Goal: Browse casually: Explore the website without a specific task or goal

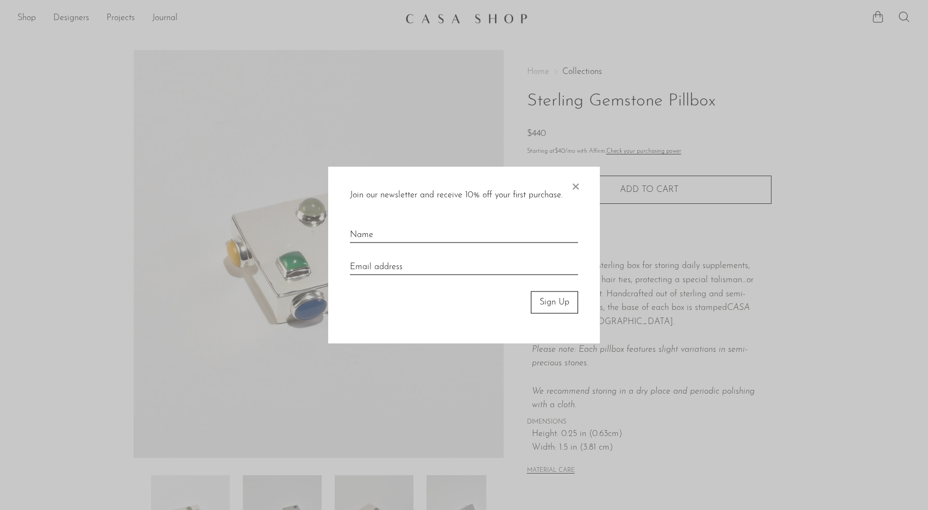
click at [583, 182] on div "Join our newsletter and receive 10% off your first purchase. × Sign Up" at bounding box center [464, 255] width 272 height 177
click at [576, 185] on span "×" at bounding box center [575, 184] width 11 height 35
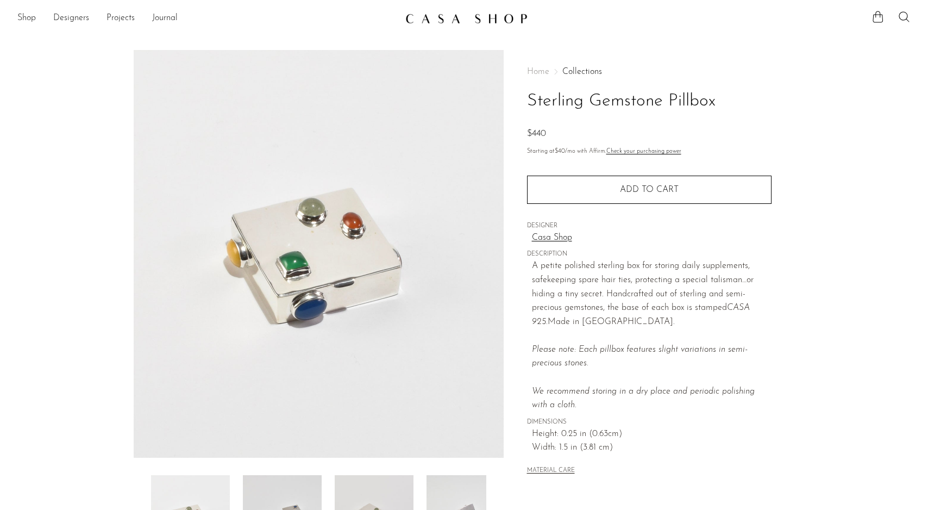
click at [542, 72] on span "Home" at bounding box center [538, 71] width 22 height 9
click at [590, 64] on div "Home Collections Sterling Gemstone Pillbox $440 Starting at $40 /mo with Affirm…" at bounding box center [649, 272] width 244 height 444
click at [590, 73] on link "Collections" at bounding box center [582, 71] width 40 height 9
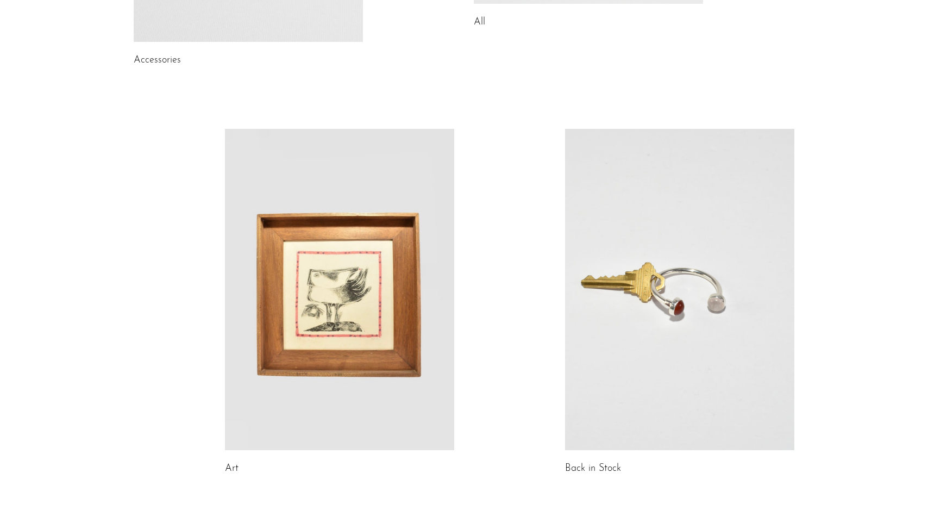
scroll to position [564, 0]
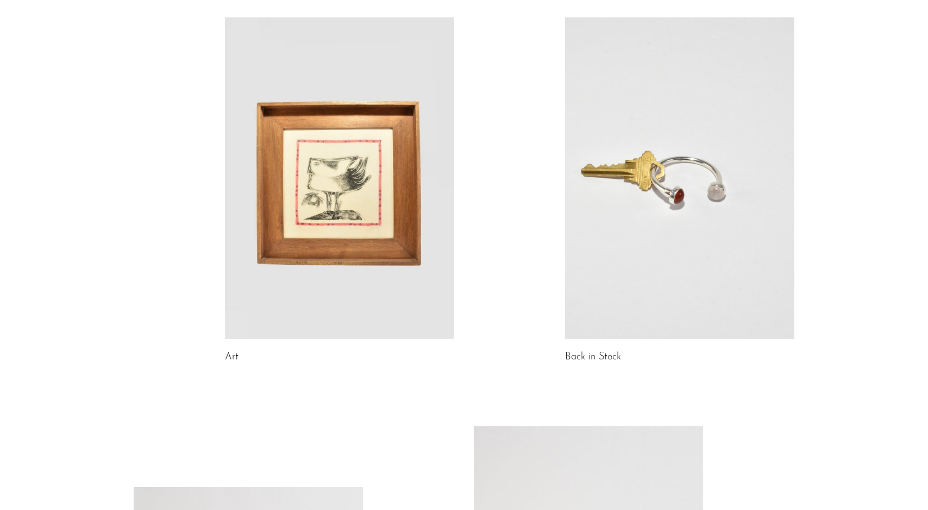
click at [686, 240] on link at bounding box center [679, 177] width 229 height 321
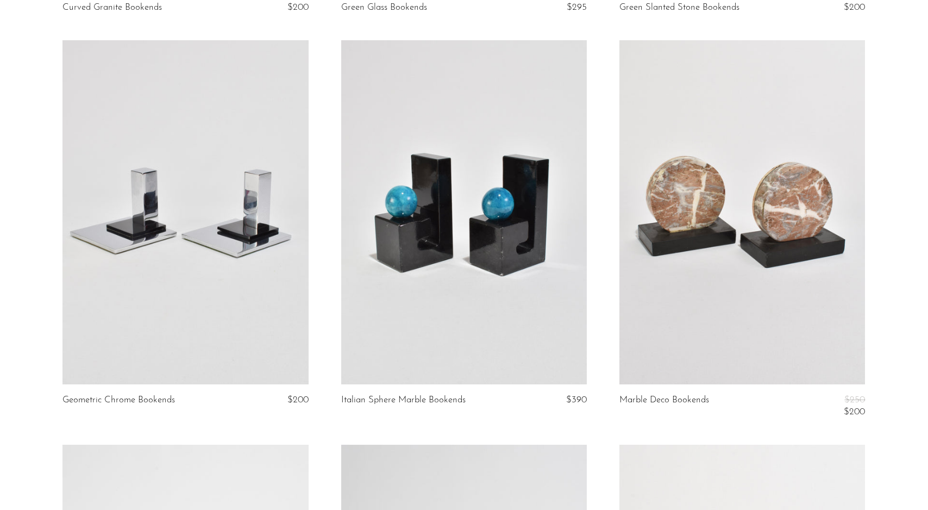
scroll to position [33, 0]
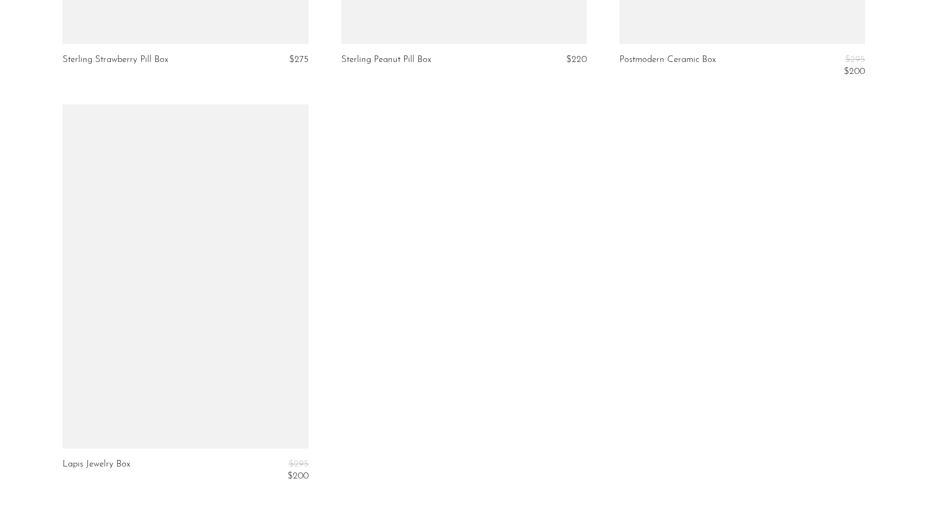
scroll to position [3126, 0]
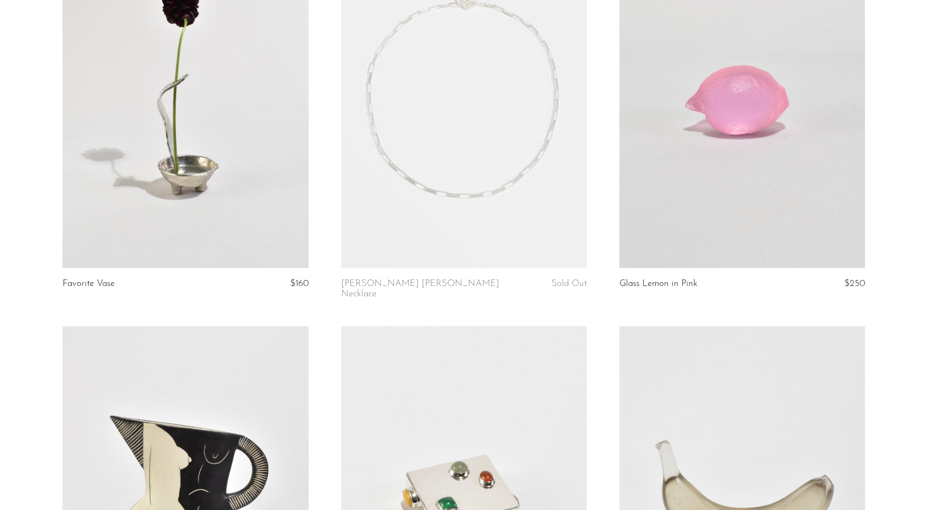
scroll to position [386, 0]
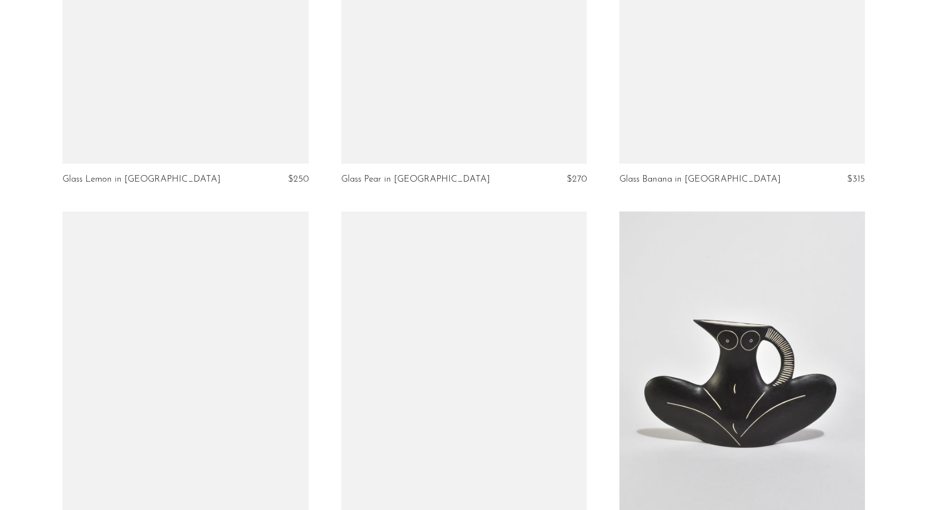
scroll to position [2647, 0]
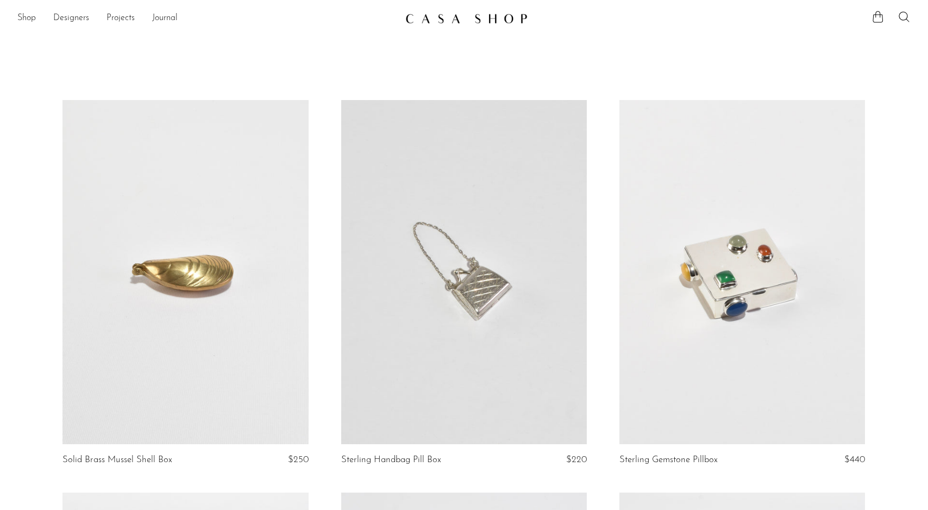
click at [754, 140] on link at bounding box center [742, 272] width 246 height 344
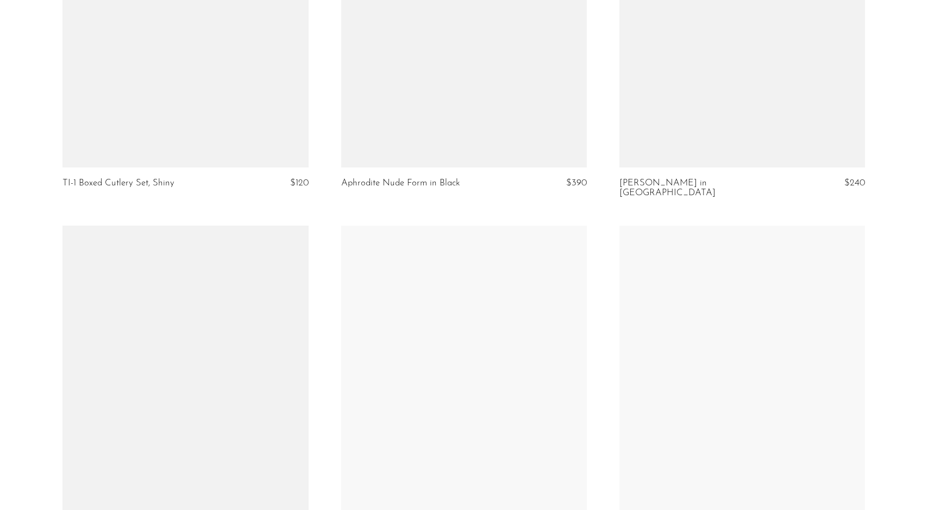
scroll to position [4409, 0]
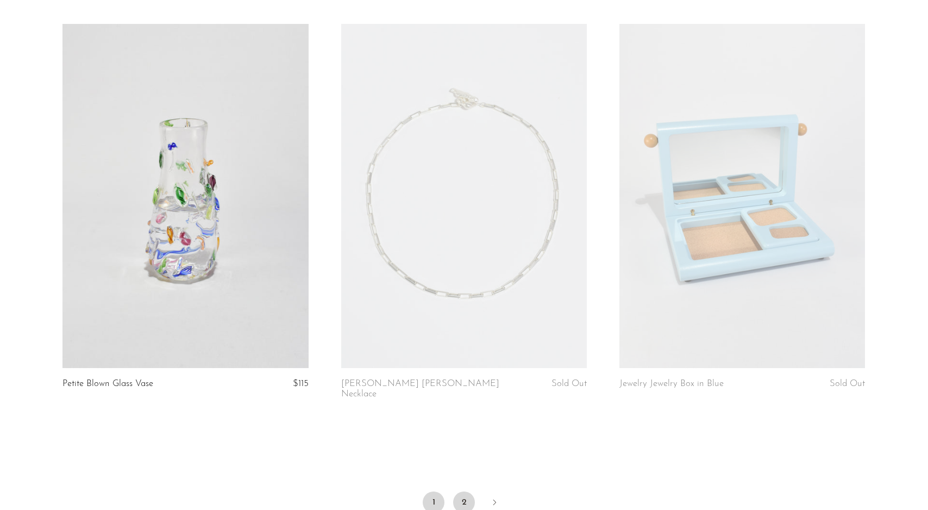
click at [464, 491] on link "2" at bounding box center [464, 502] width 22 height 22
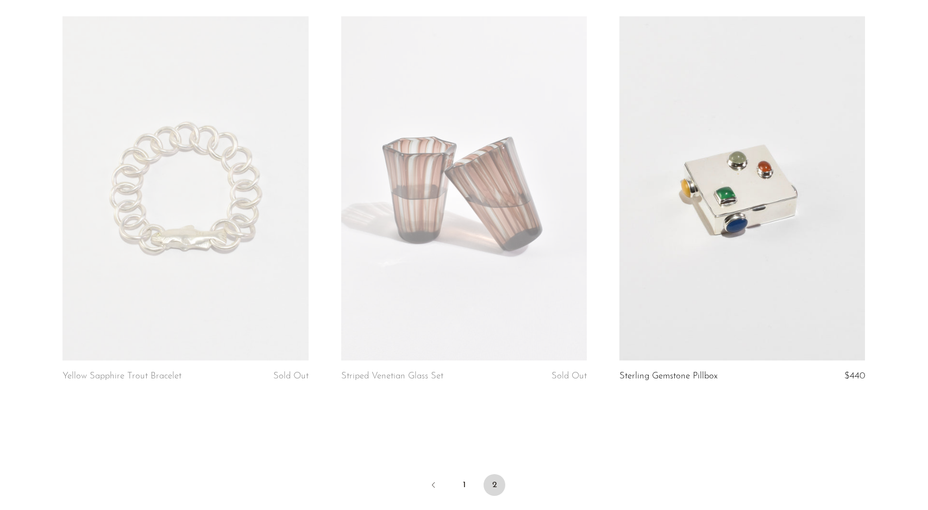
scroll to position [1411, 0]
